Goal: Browse casually

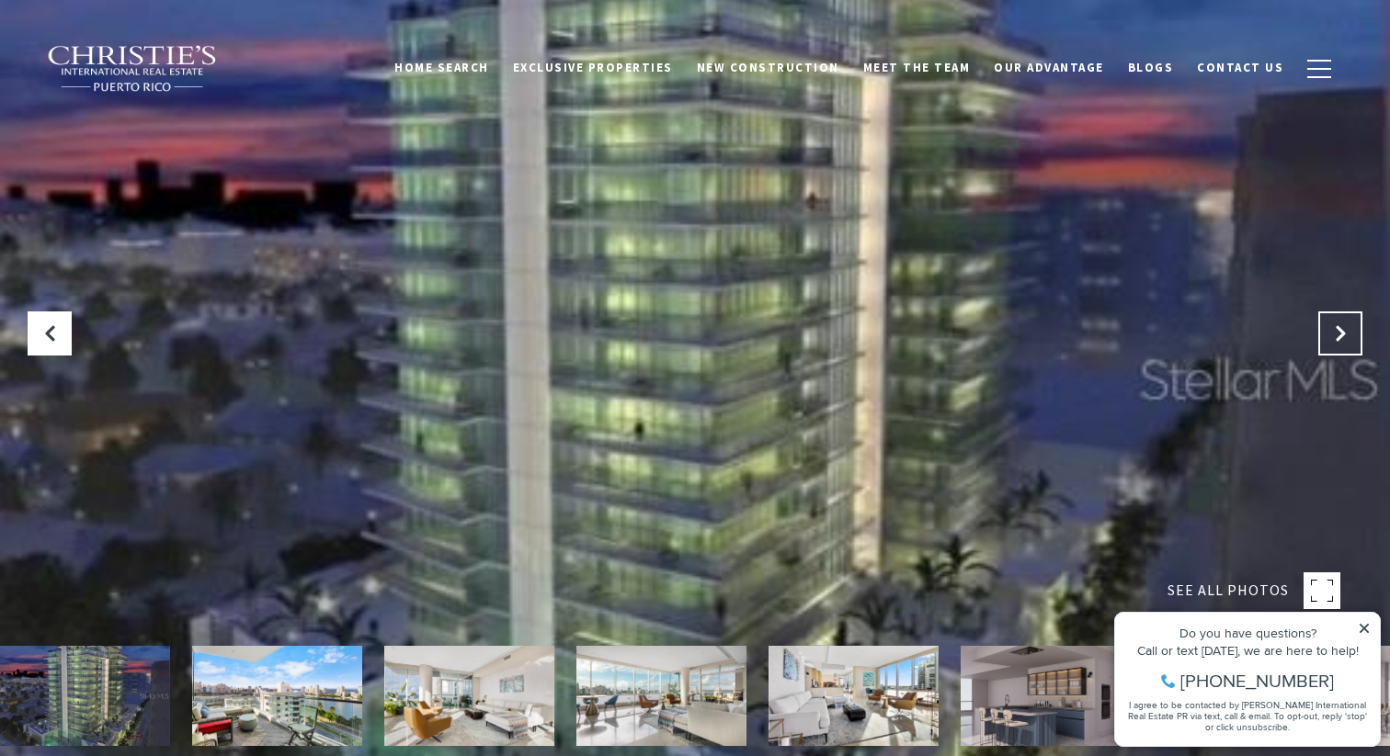
click at [1338, 319] on button "Next Slide" at bounding box center [1340, 334] width 44 height 44
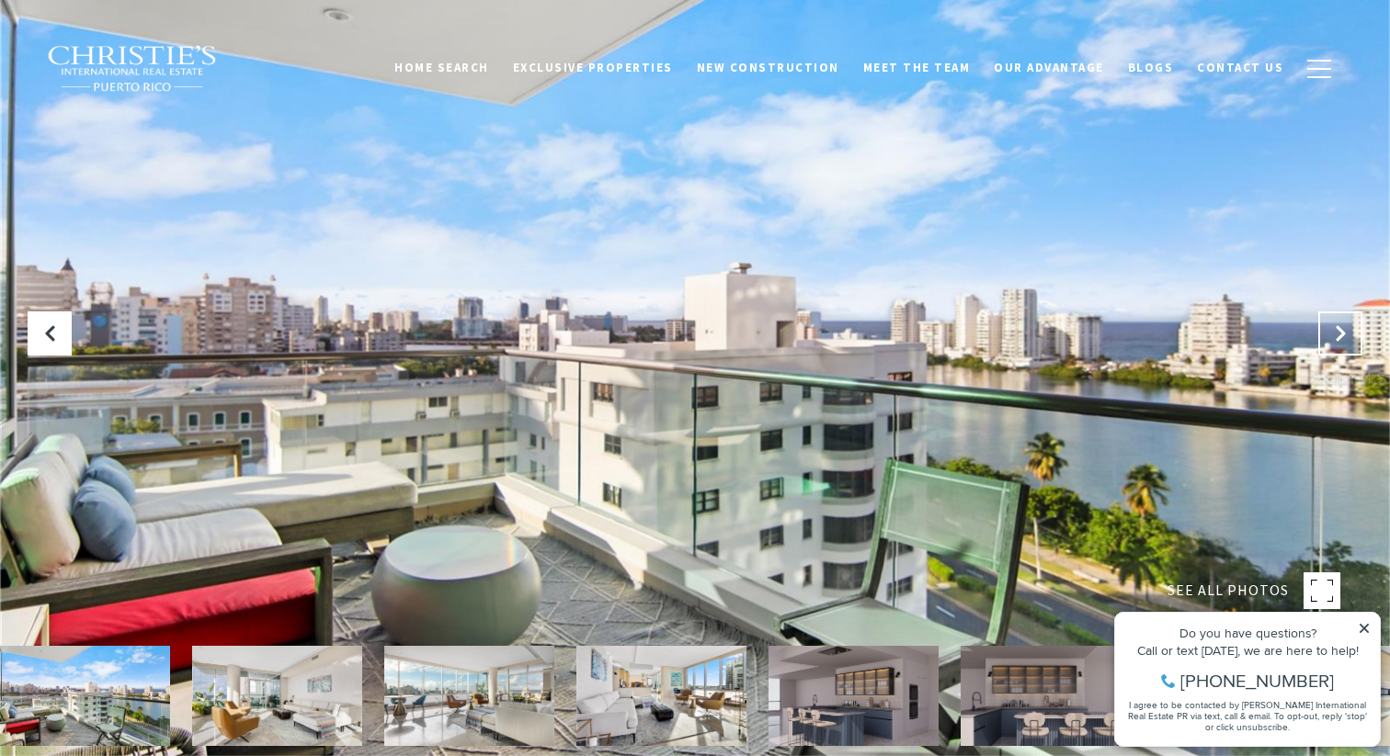
click at [1338, 319] on button "Next Slide" at bounding box center [1340, 334] width 44 height 44
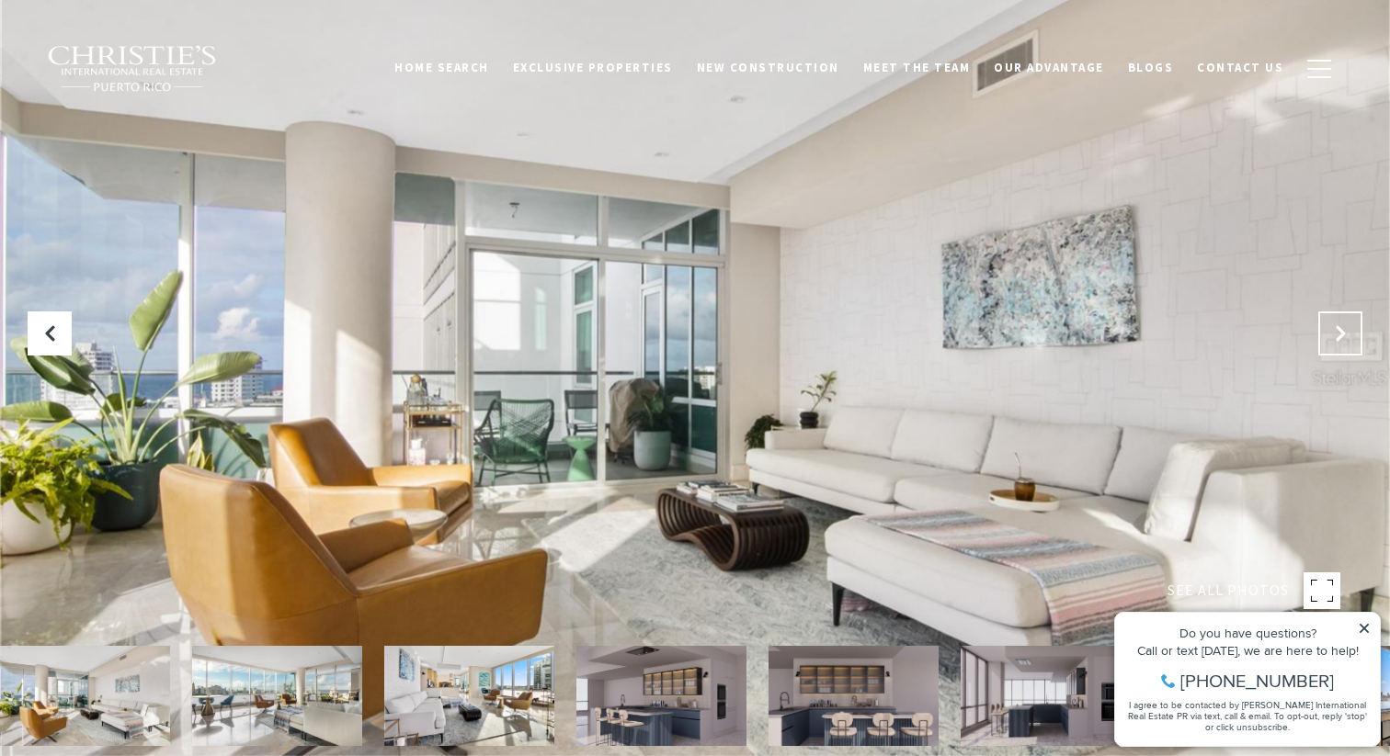
click at [1338, 319] on button "Next Slide" at bounding box center [1340, 334] width 44 height 44
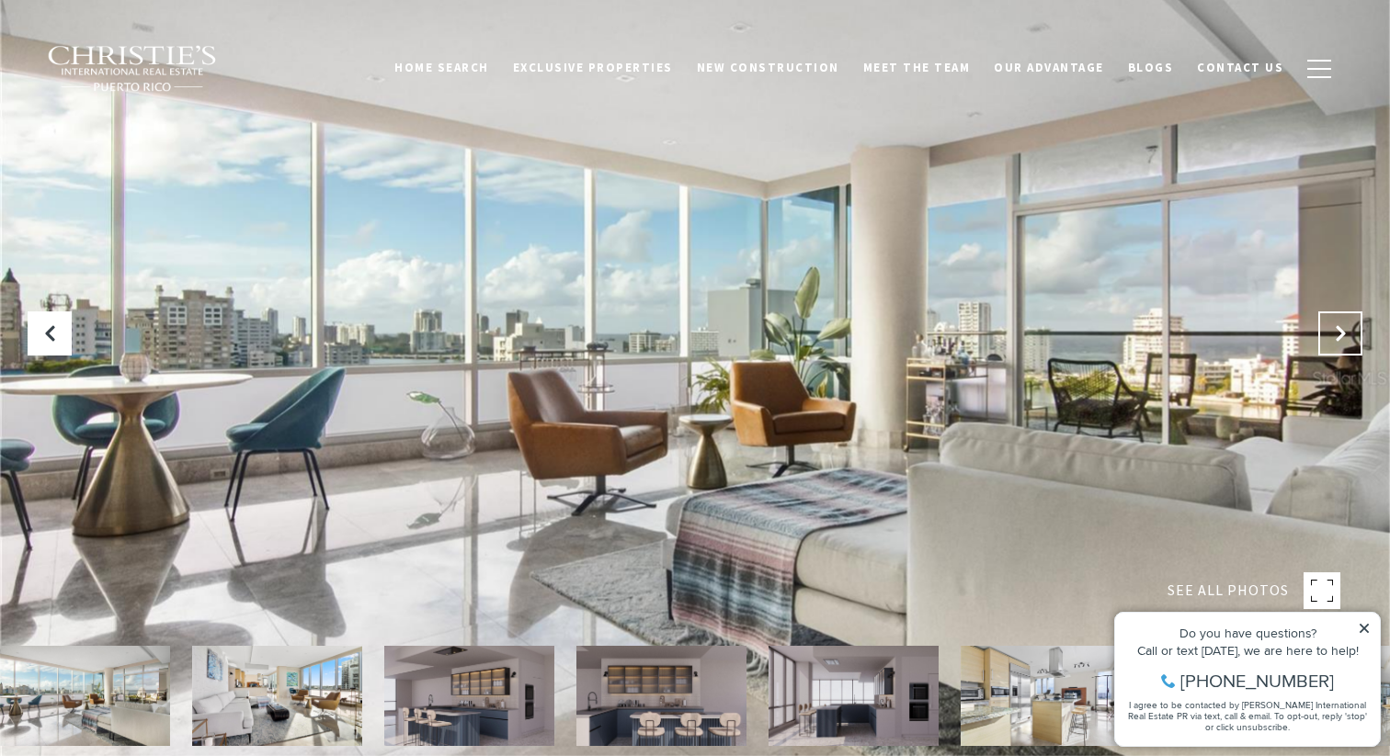
click at [1338, 319] on button "Next Slide" at bounding box center [1340, 334] width 44 height 44
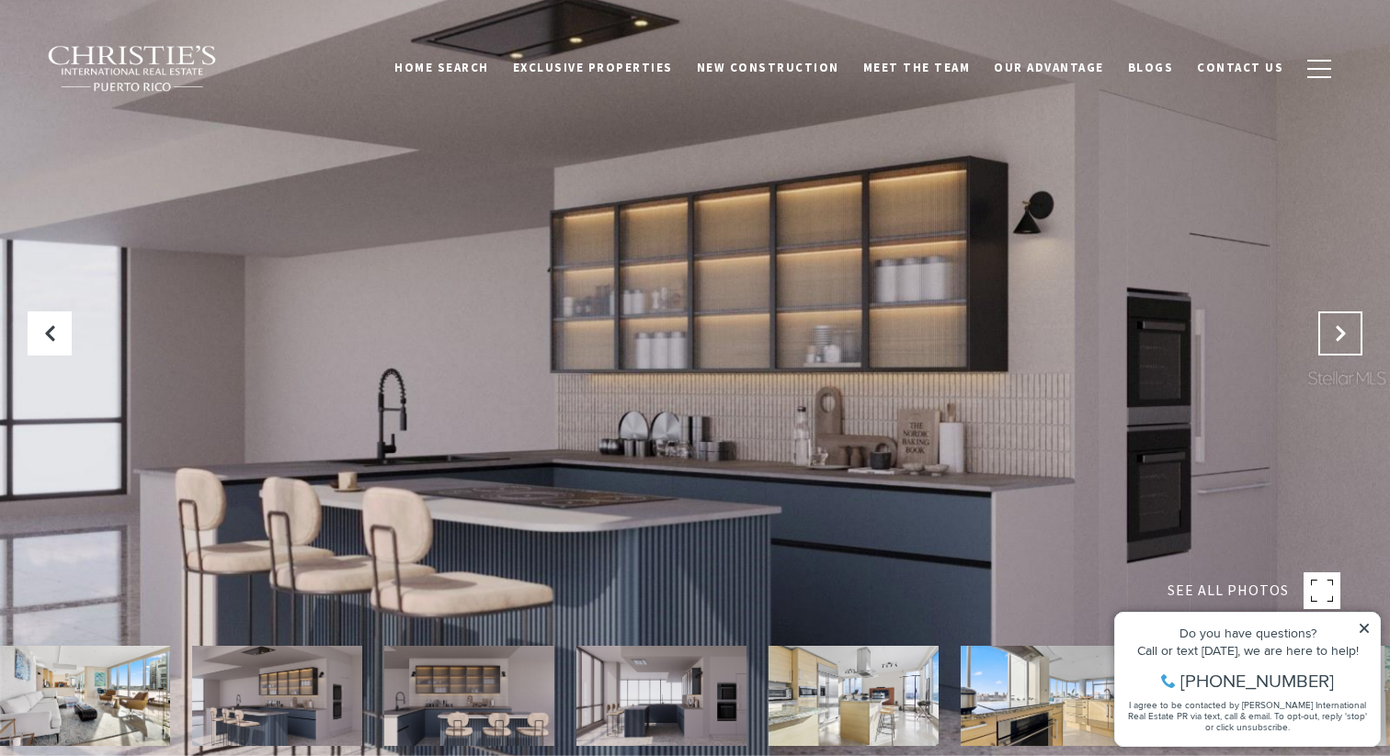
click at [1338, 319] on button "Next Slide" at bounding box center [1340, 334] width 44 height 44
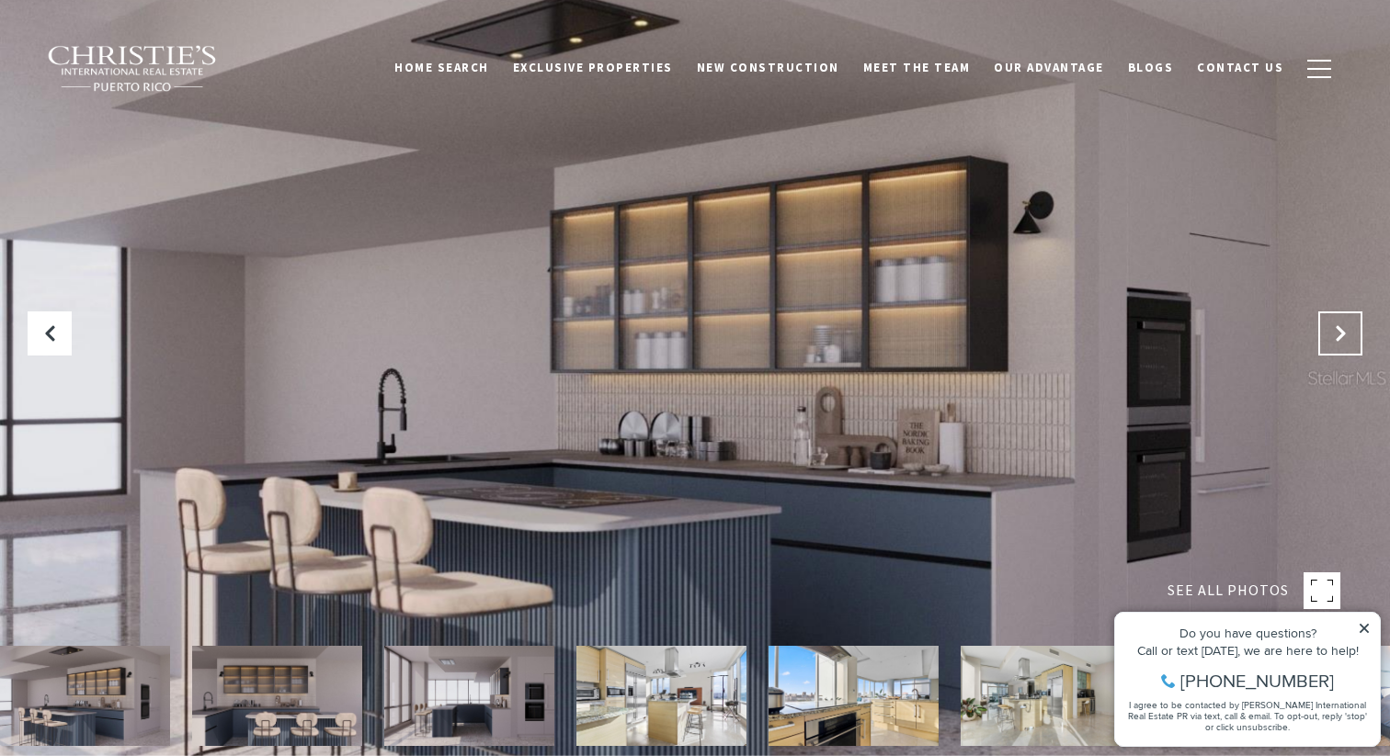
click at [1338, 319] on button "Next Slide" at bounding box center [1340, 334] width 44 height 44
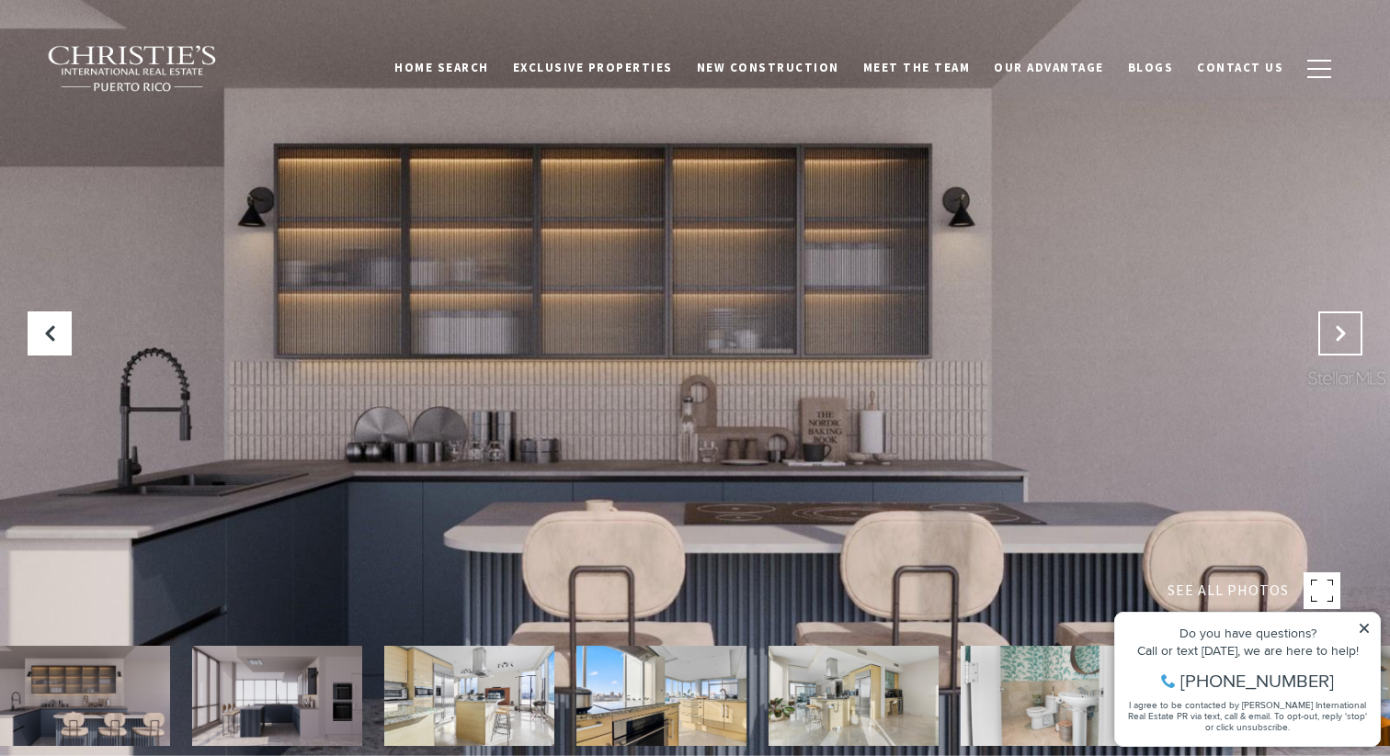
click at [1338, 319] on button "Next Slide" at bounding box center [1340, 334] width 44 height 44
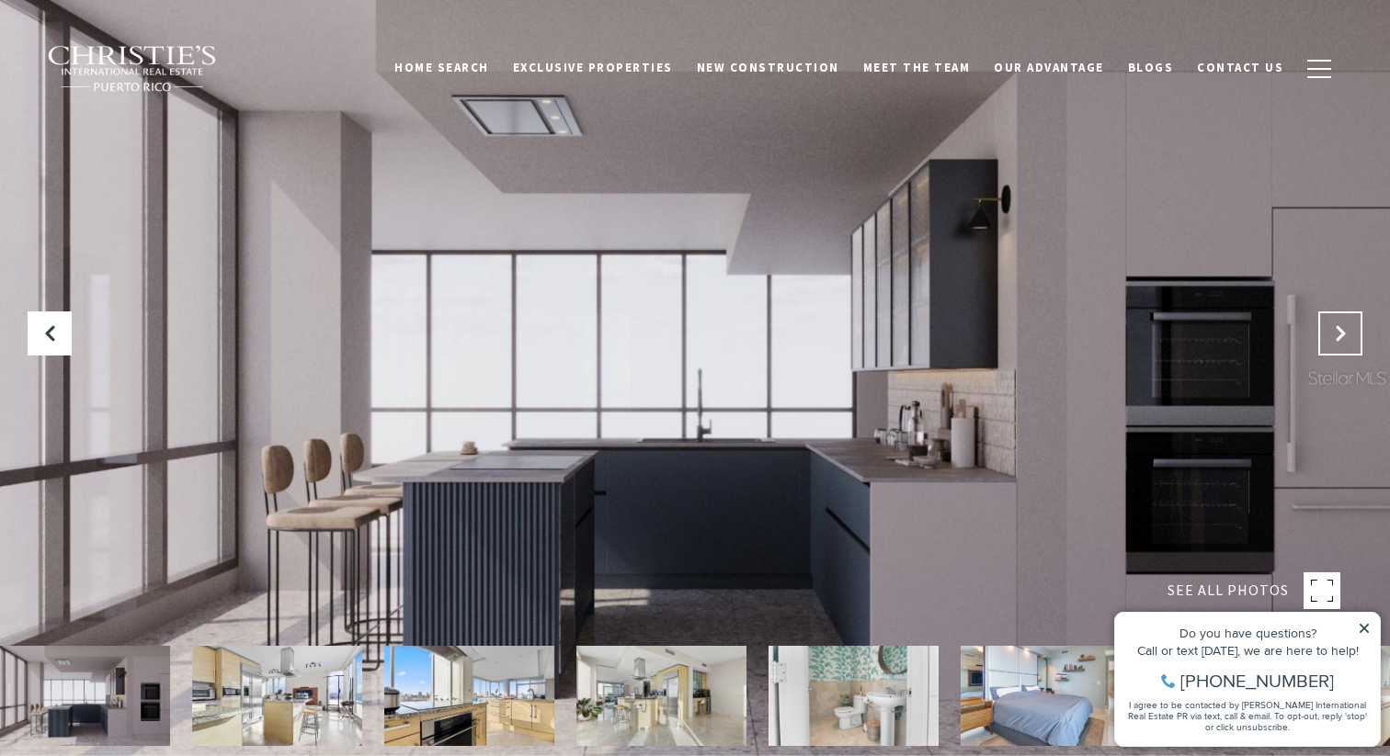
click at [1338, 319] on button "Next Slide" at bounding box center [1340, 334] width 44 height 44
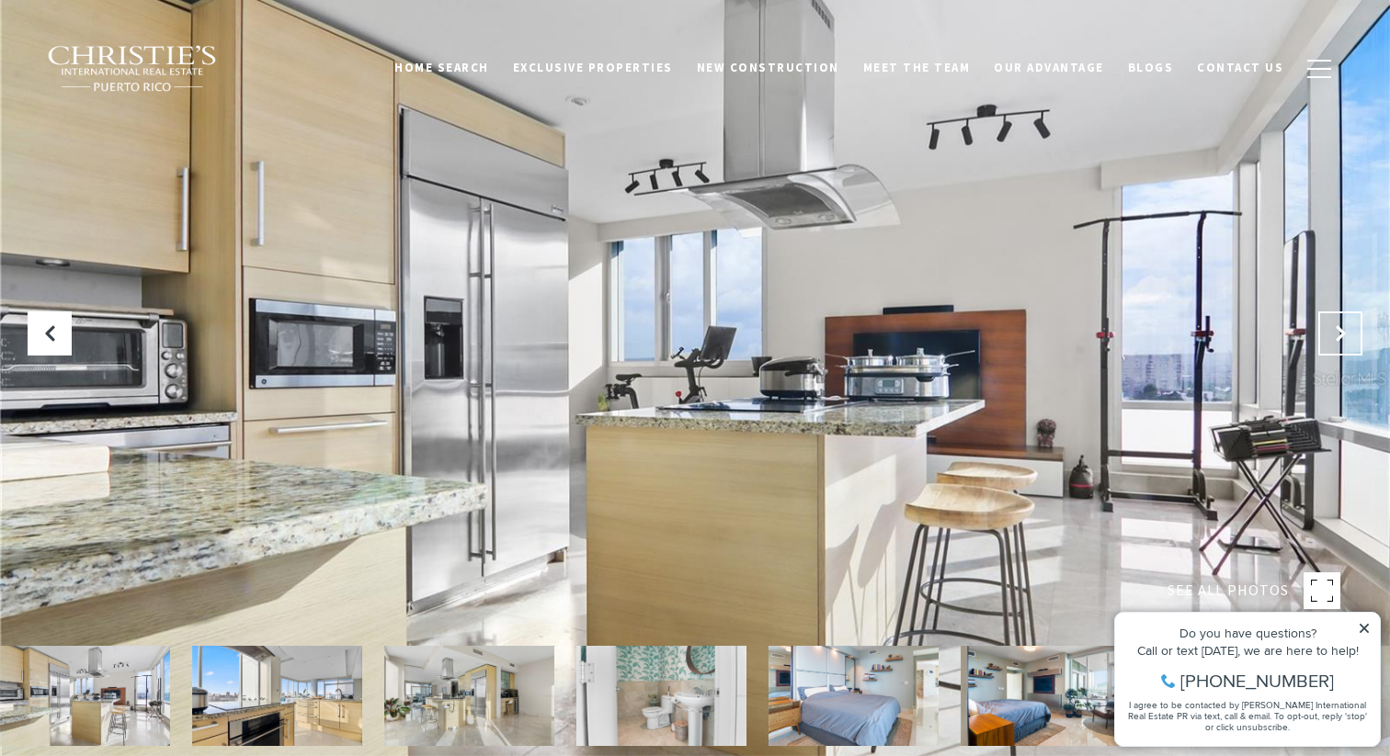
click at [1338, 319] on button "Next Slide" at bounding box center [1340, 334] width 44 height 44
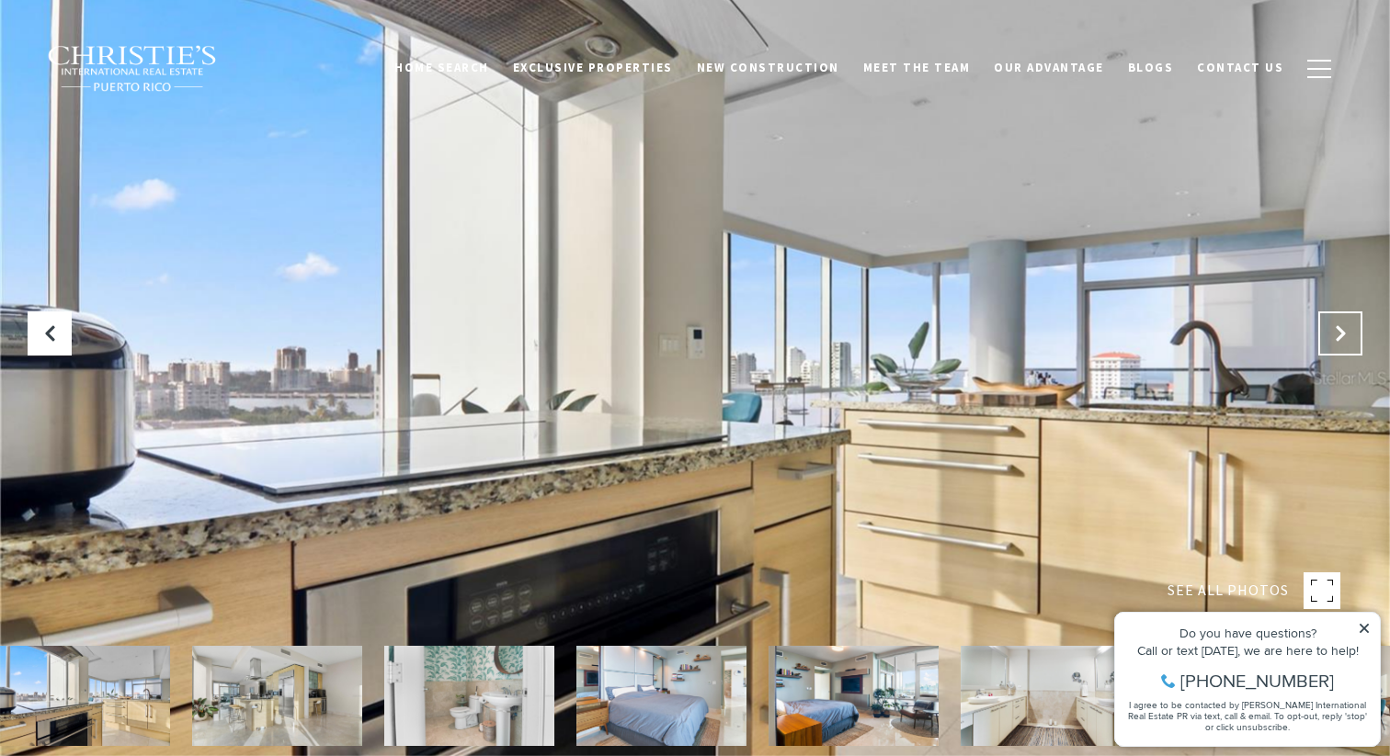
click at [1338, 319] on button "Next Slide" at bounding box center [1340, 334] width 44 height 44
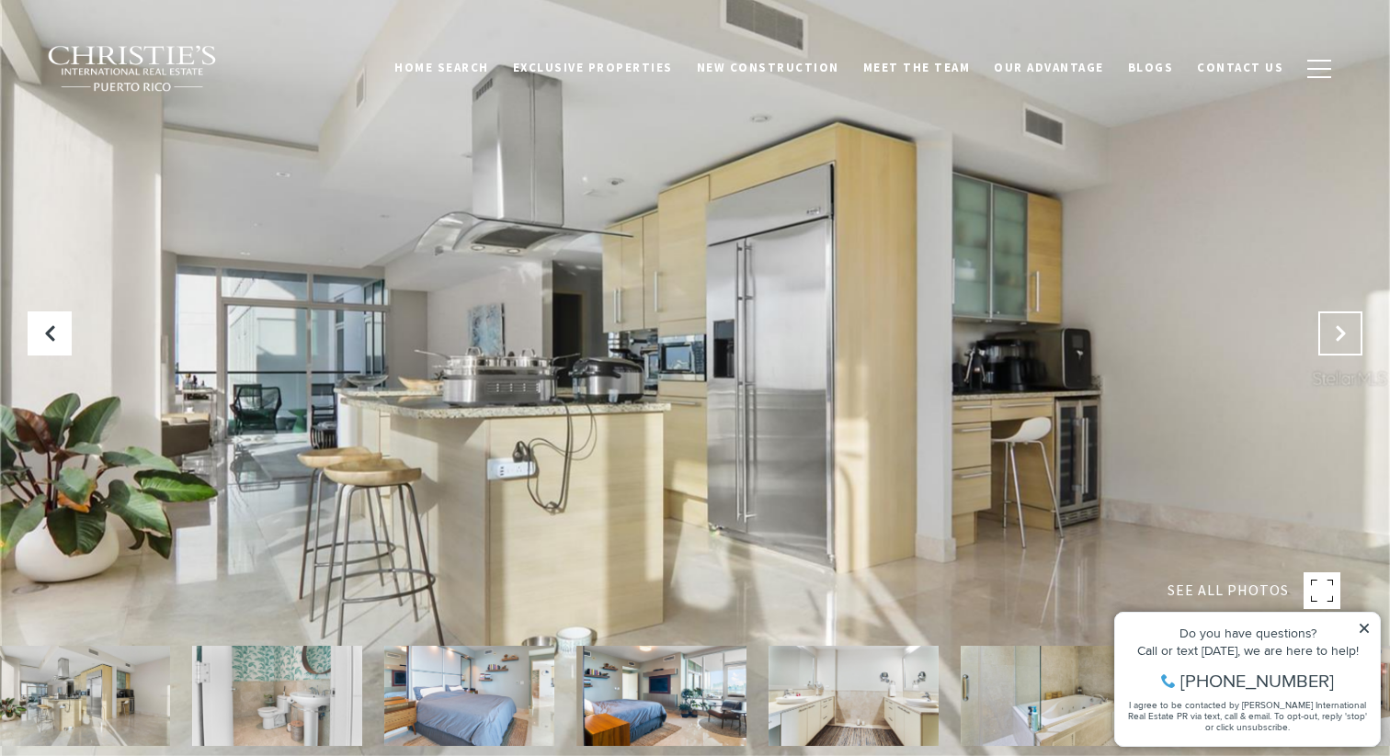
click at [1338, 319] on button "Next Slide" at bounding box center [1340, 334] width 44 height 44
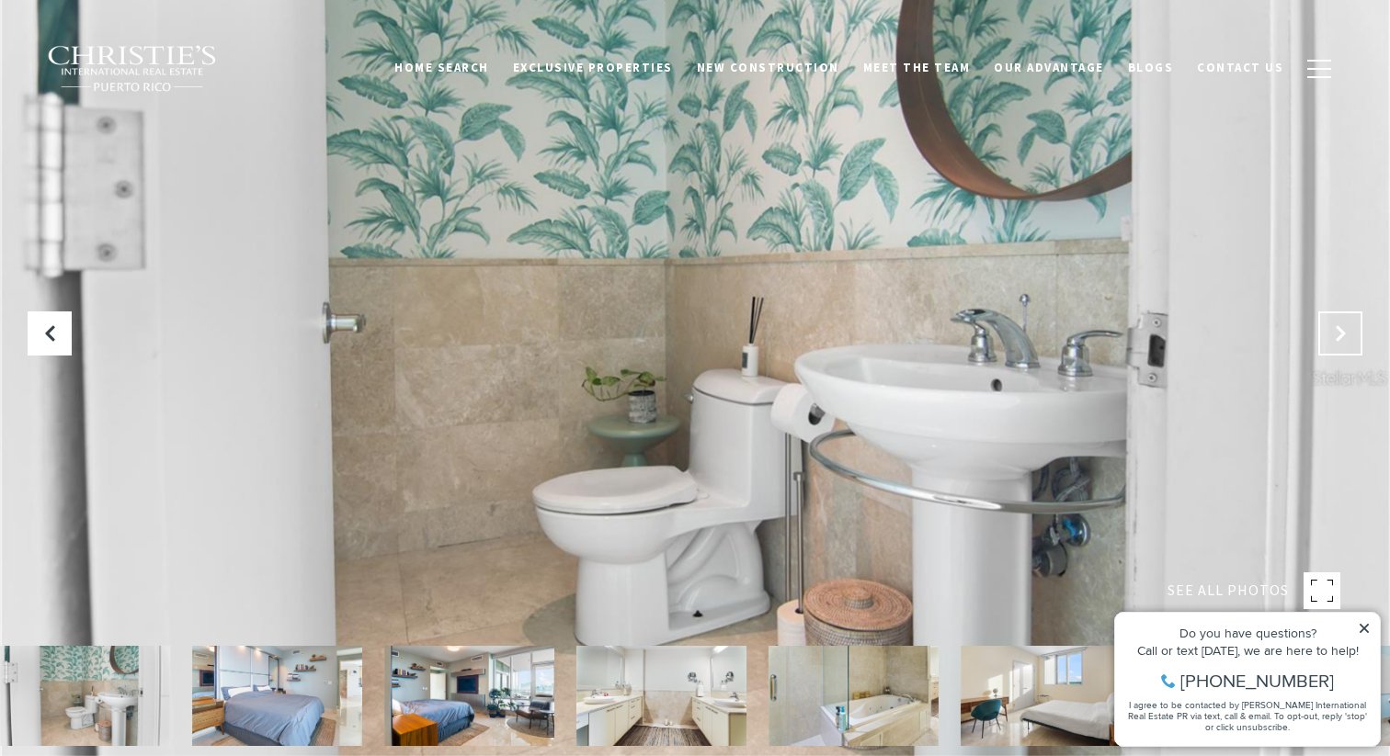
click at [1338, 319] on button "Next Slide" at bounding box center [1340, 334] width 44 height 44
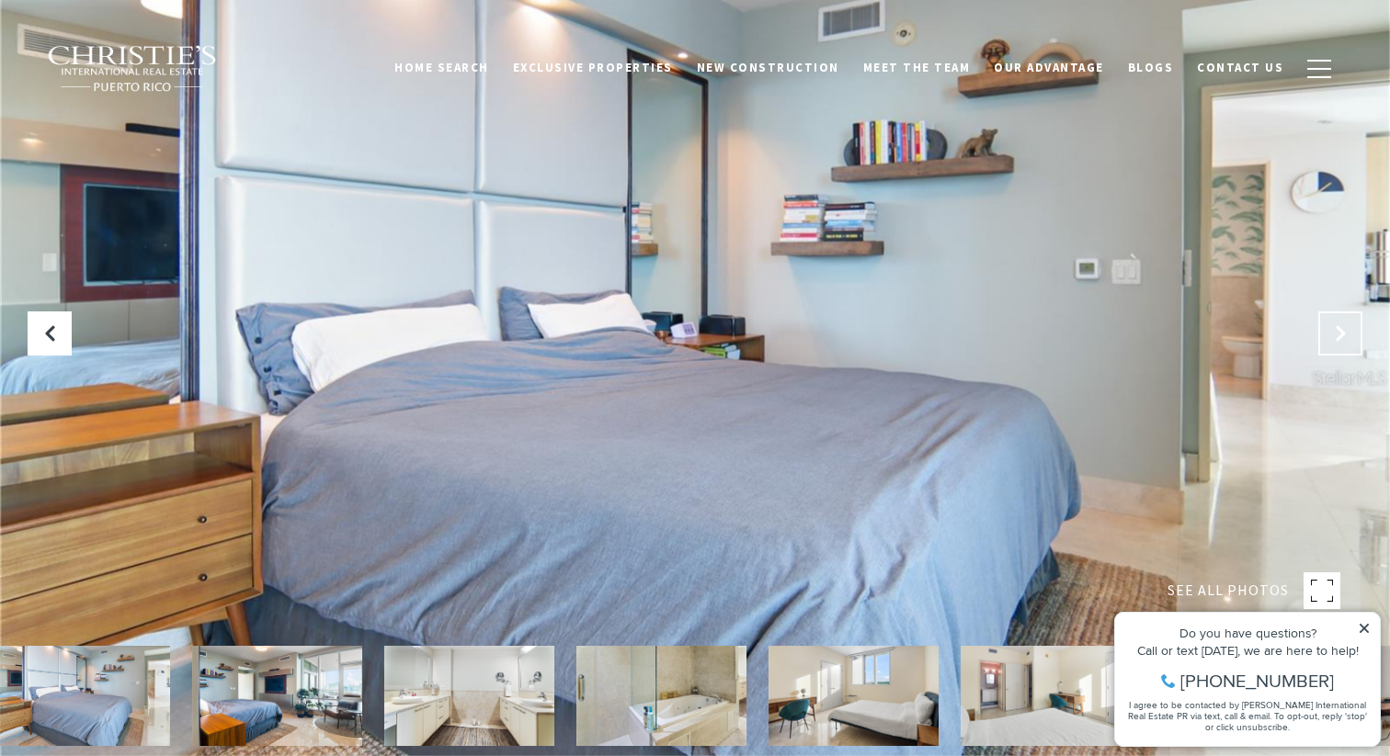
click at [1338, 319] on button "Next Slide" at bounding box center [1340, 334] width 44 height 44
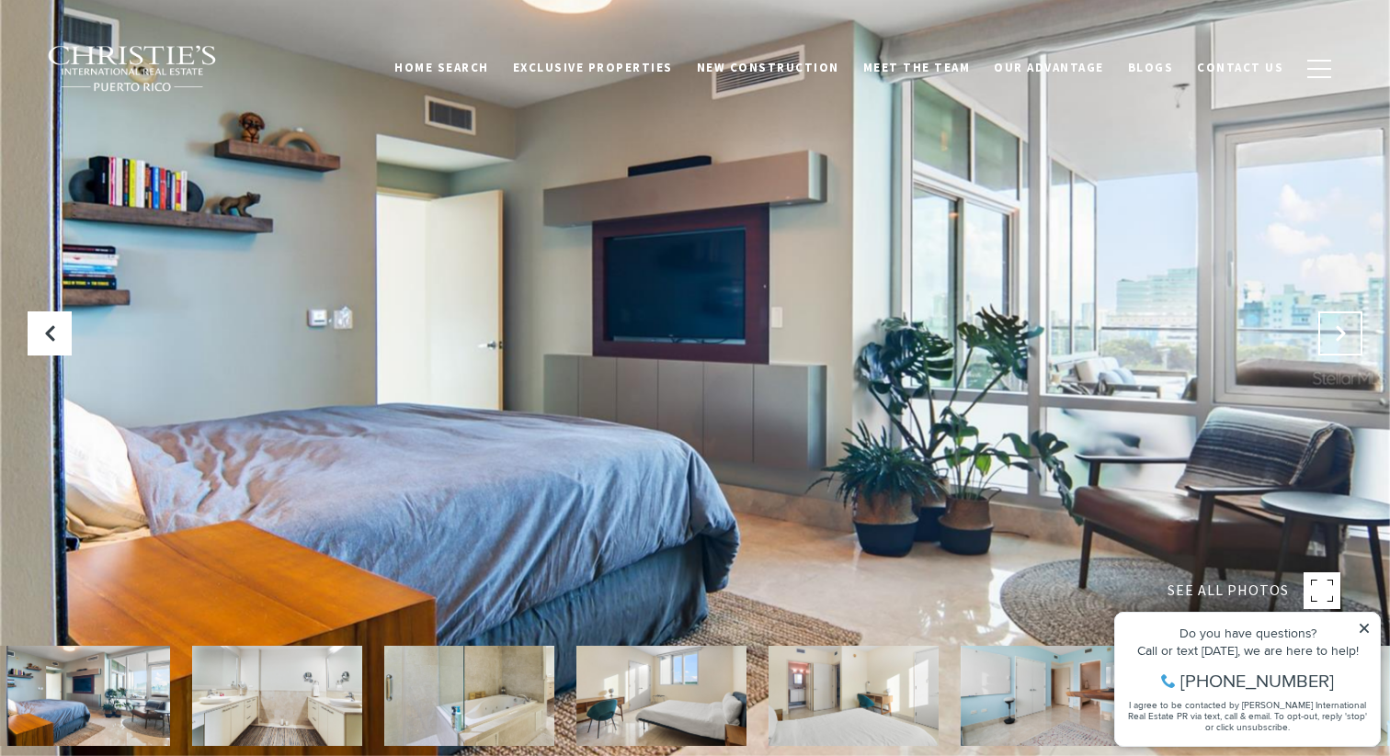
click at [1338, 319] on button "Next Slide" at bounding box center [1340, 334] width 44 height 44
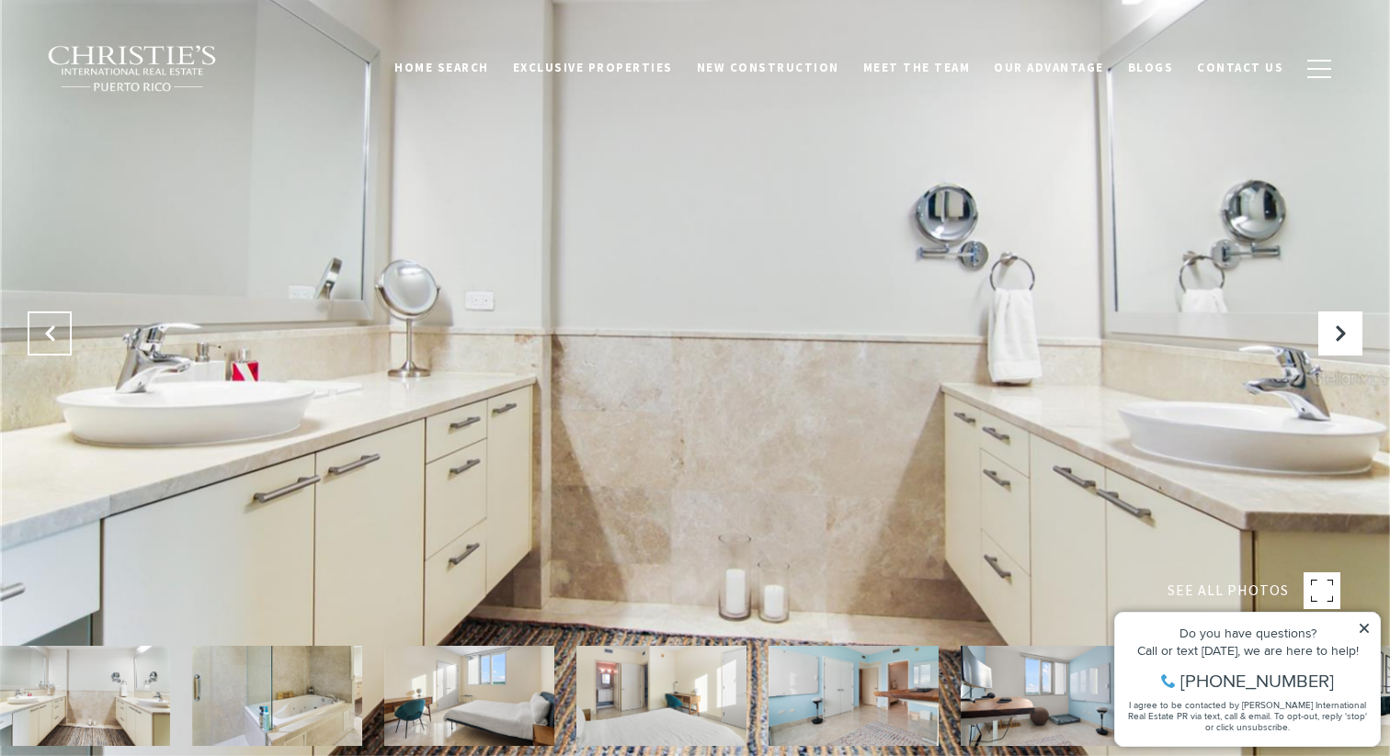
click at [59, 333] on button "Previous Slide" at bounding box center [50, 334] width 44 height 44
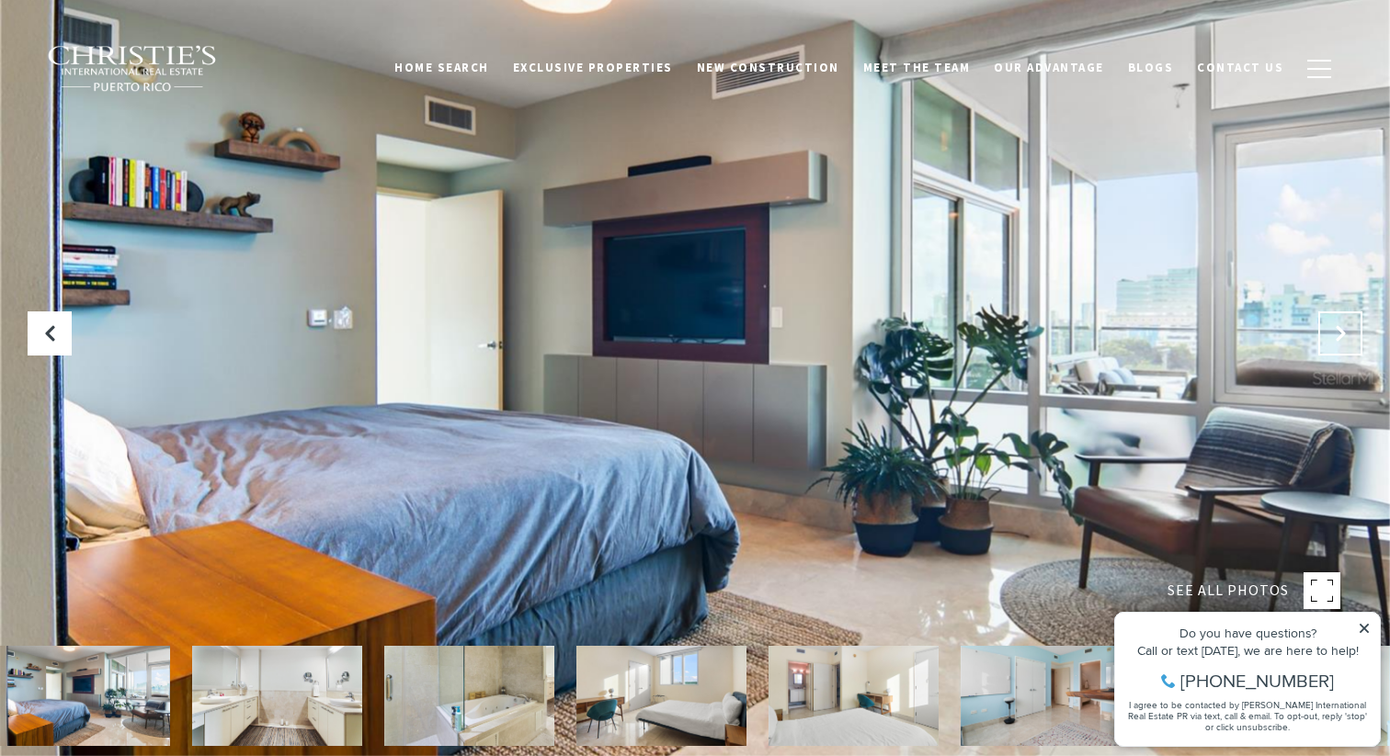
click at [1354, 333] on button "Next Slide" at bounding box center [1340, 334] width 44 height 44
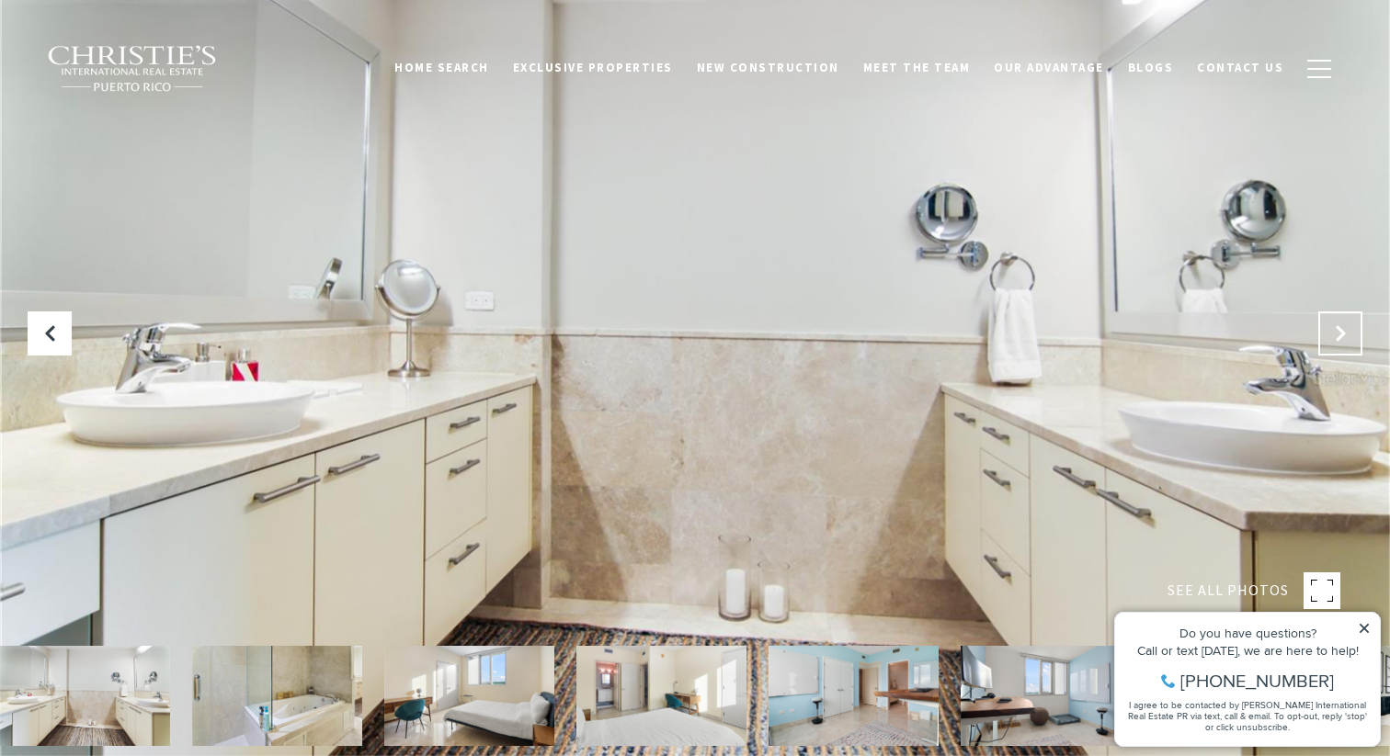
click at [1354, 333] on button "Next Slide" at bounding box center [1340, 334] width 44 height 44
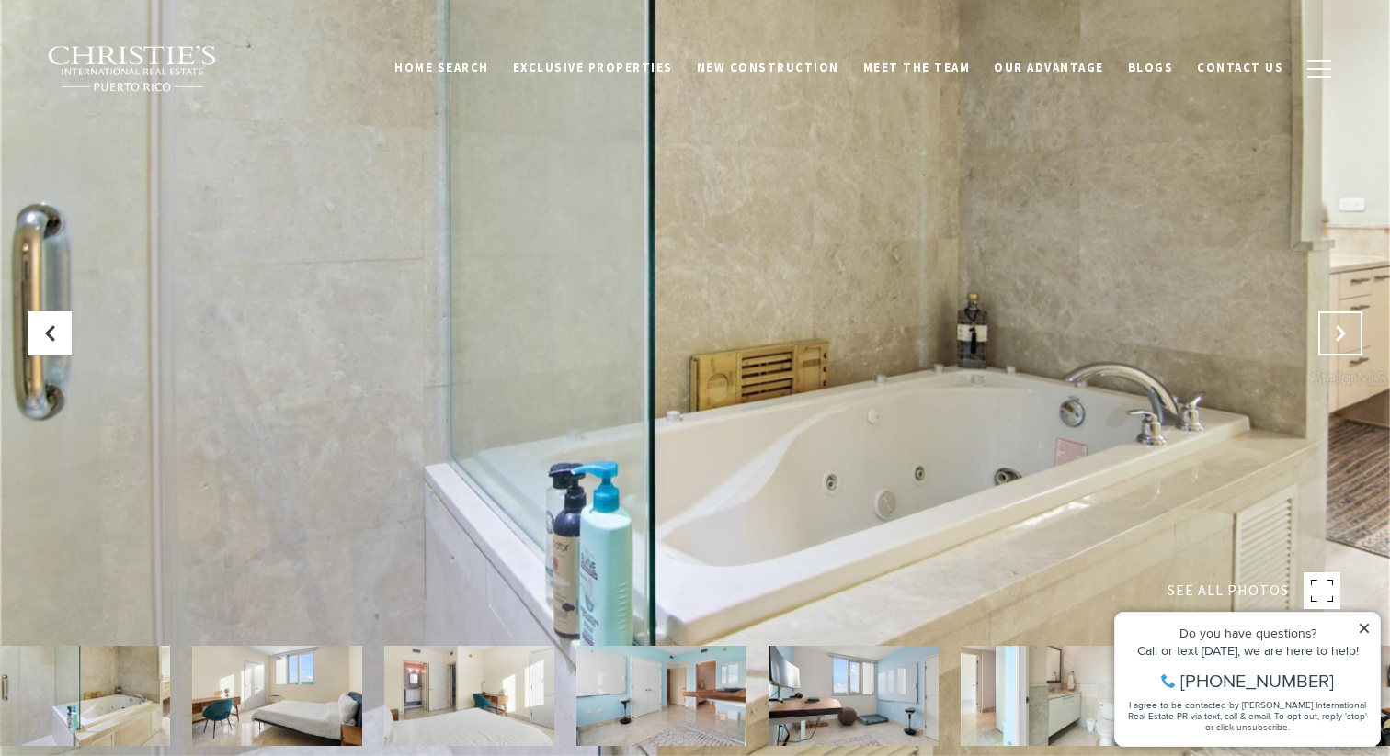
click at [1354, 333] on button "Next Slide" at bounding box center [1340, 334] width 44 height 44
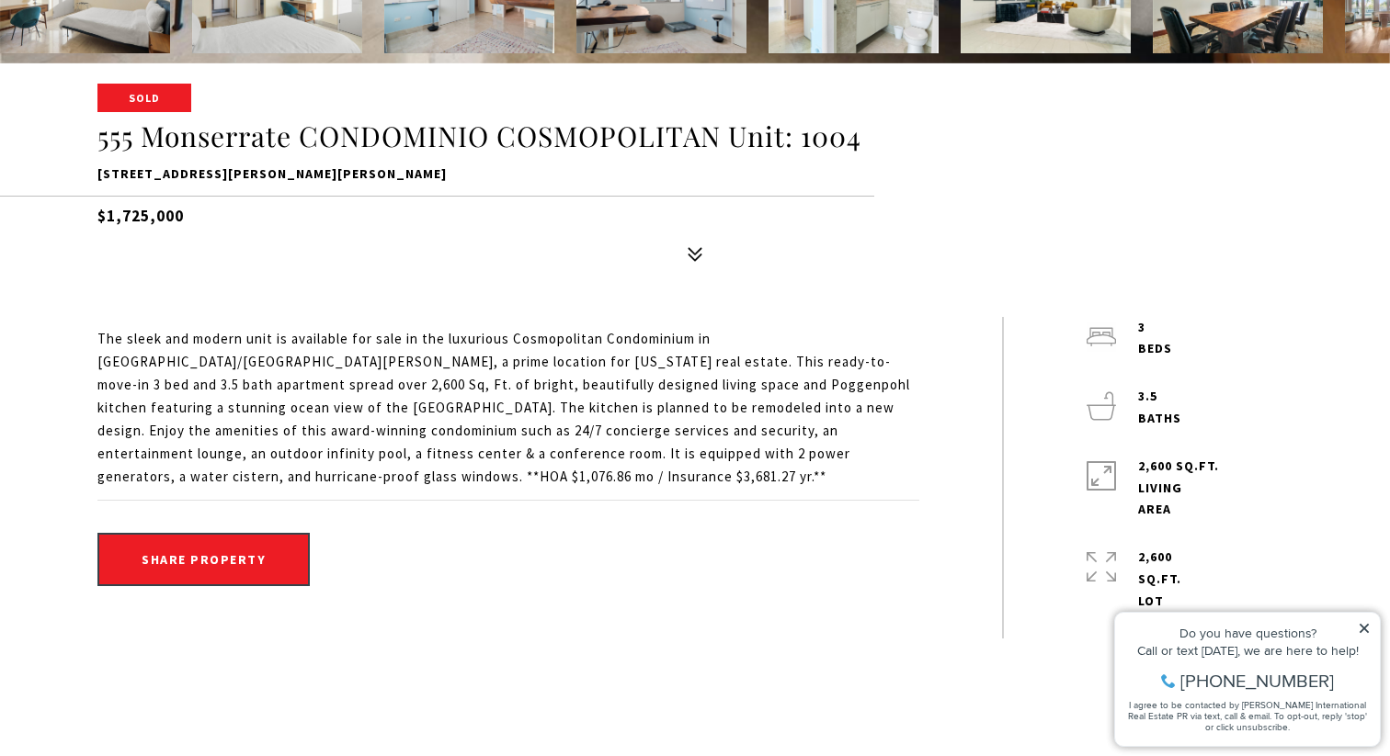
scroll to position [697, 0]
